Goal: Task Accomplishment & Management: Complete application form

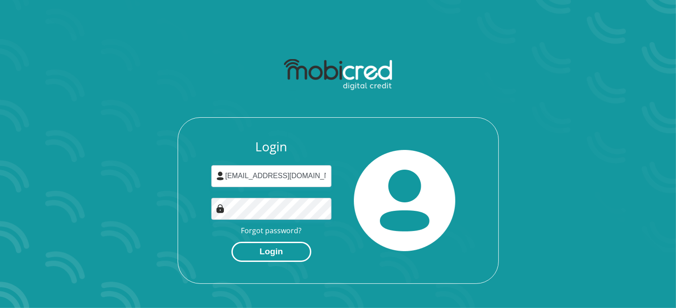
click at [274, 250] on button "Login" at bounding box center [271, 252] width 80 height 20
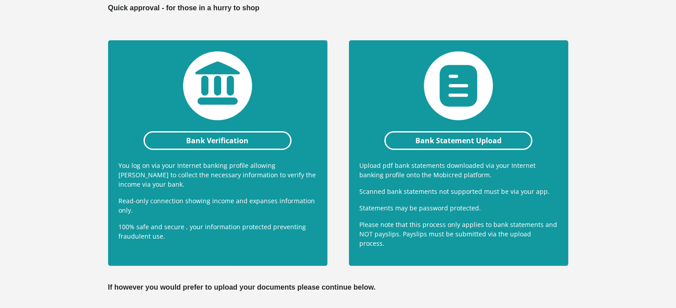
scroll to position [182, 0]
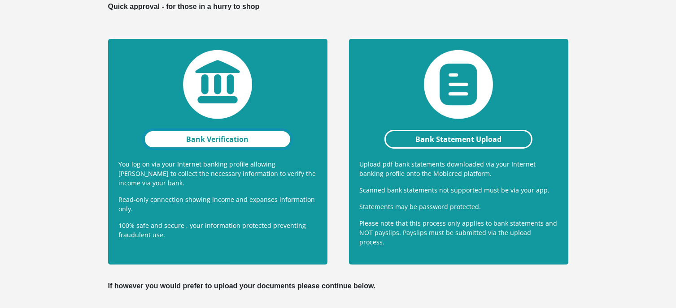
click at [197, 143] on link "Bank Verification" at bounding box center [217, 139] width 148 height 19
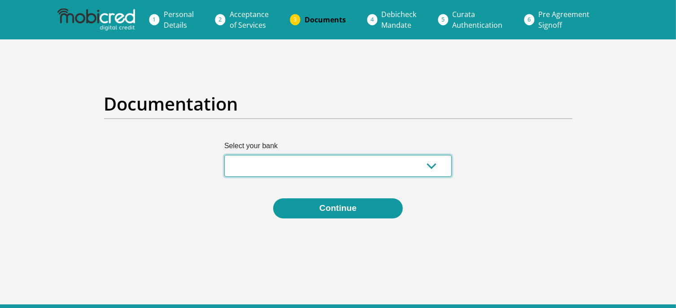
click at [252, 163] on select "Absa Capitec Bank Discovery Bank First National Bank Nedbank Standard Bank Tyme…" at bounding box center [337, 166] width 227 height 22
drag, startPoint x: 252, startPoint y: 163, endPoint x: 247, endPoint y: 162, distance: 4.7
click at [247, 162] on select "Absa Capitec Bank Discovery Bank First National Bank Nedbank Standard Bank Tyme…" at bounding box center [337, 166] width 227 height 22
select select "{"id":"1","title":"First National Bank","institution":"Rand Merchant Bank","ali…"
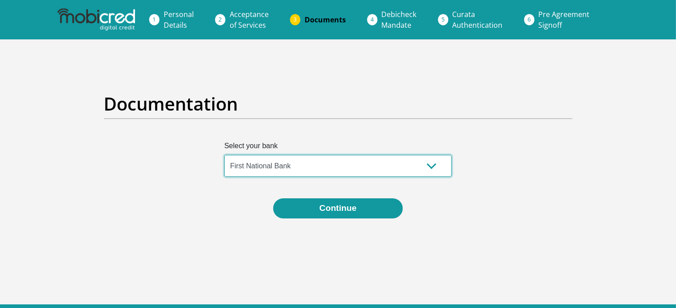
click at [224, 155] on select "Absa Capitec Bank Discovery Bank First National Bank Nedbank Standard Bank Tyme…" at bounding box center [337, 166] width 227 height 22
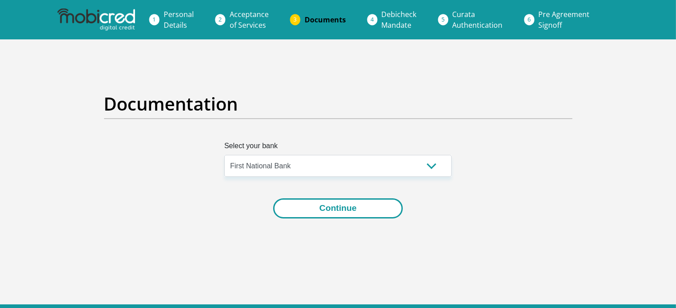
click at [300, 217] on button "Continue" at bounding box center [338, 209] width 130 height 20
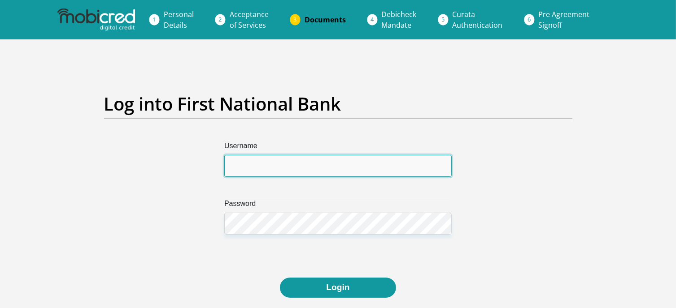
click at [263, 168] on input "Username" at bounding box center [337, 166] width 227 height 22
type input "msevogp1285"
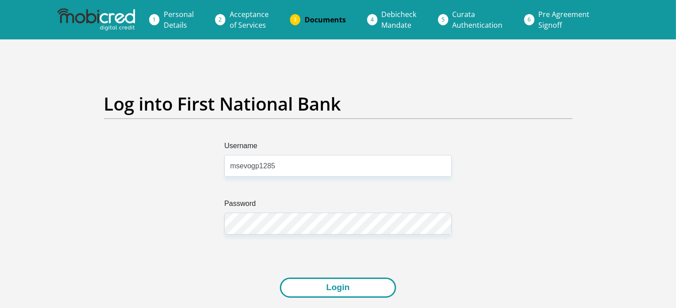
click at [303, 286] on button "Login" at bounding box center [338, 288] width 116 height 20
